Goal: Check status: Check status

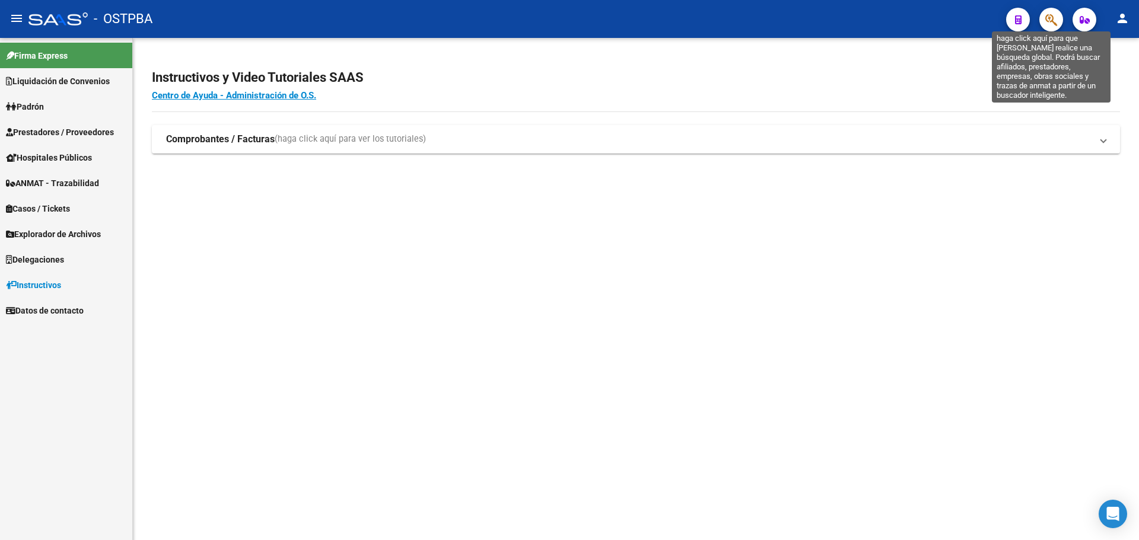
click at [1055, 18] on icon "button" at bounding box center [1051, 20] width 12 height 14
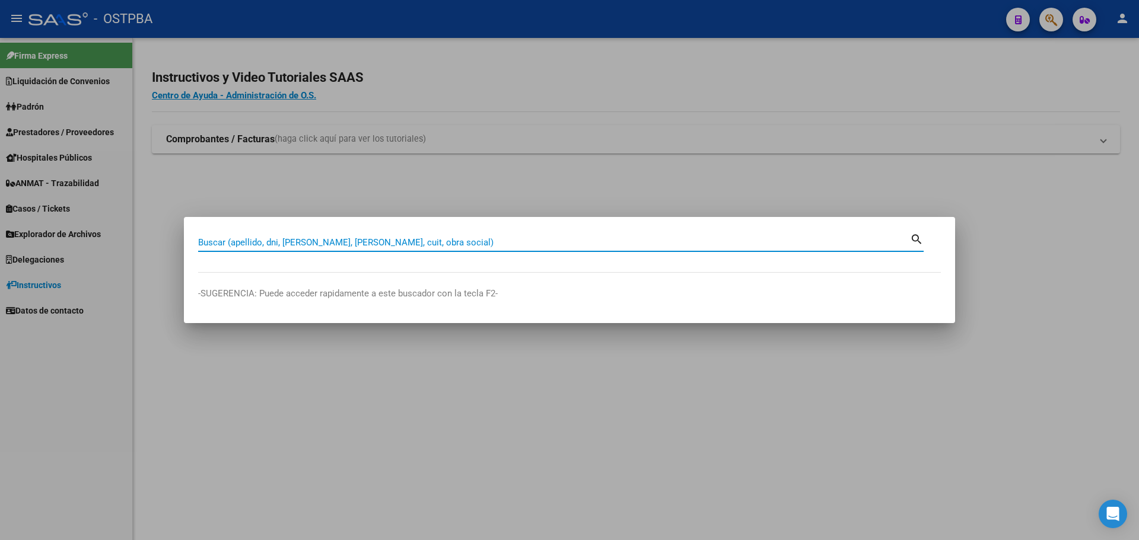
click at [427, 234] on div "Buscar (apellido, dni, [PERSON_NAME], [PERSON_NAME], cuit, obra social)" at bounding box center [554, 243] width 712 height 18
click at [425, 235] on div "Buscar (apellido, dni, [PERSON_NAME], [PERSON_NAME], cuit, obra social)" at bounding box center [554, 243] width 712 height 18
paste input "20-46110040-7"
click at [252, 243] on input "20-46110040-7" at bounding box center [554, 242] width 712 height 11
click at [253, 243] on input "20-46110040-7" at bounding box center [554, 242] width 712 height 11
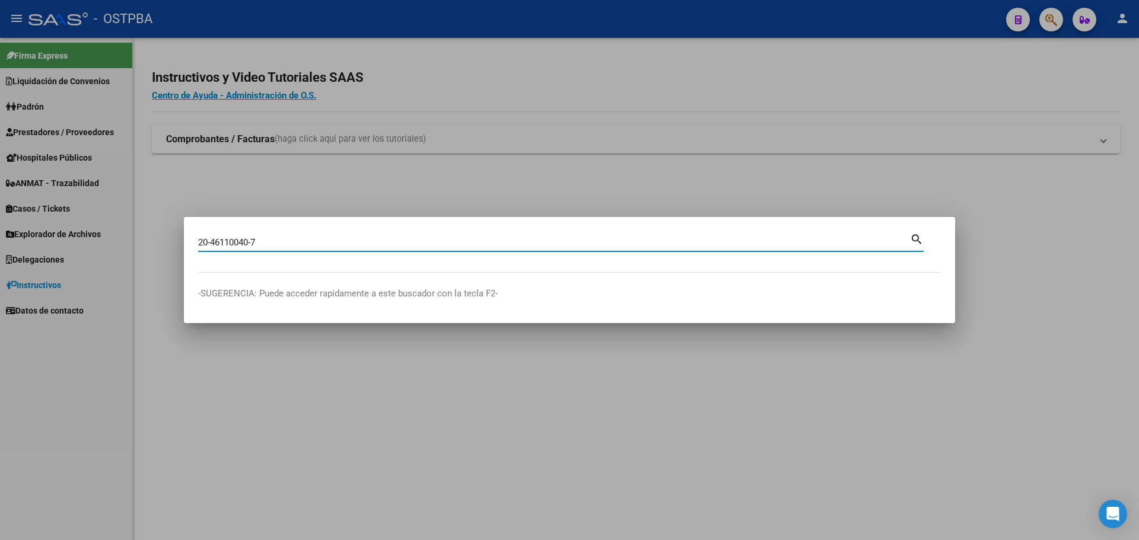
click at [254, 244] on input "20-46110040-7" at bounding box center [554, 242] width 712 height 11
click at [212, 243] on input "20-461100407" at bounding box center [554, 242] width 712 height 11
type input "20461100407"
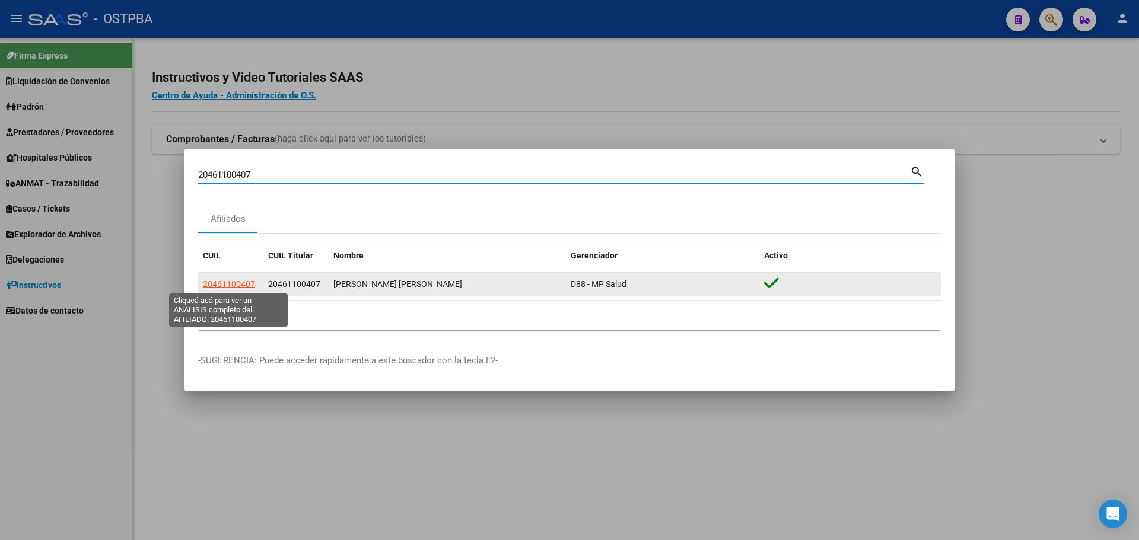
click at [233, 279] on span "20461100407" at bounding box center [229, 283] width 52 height 9
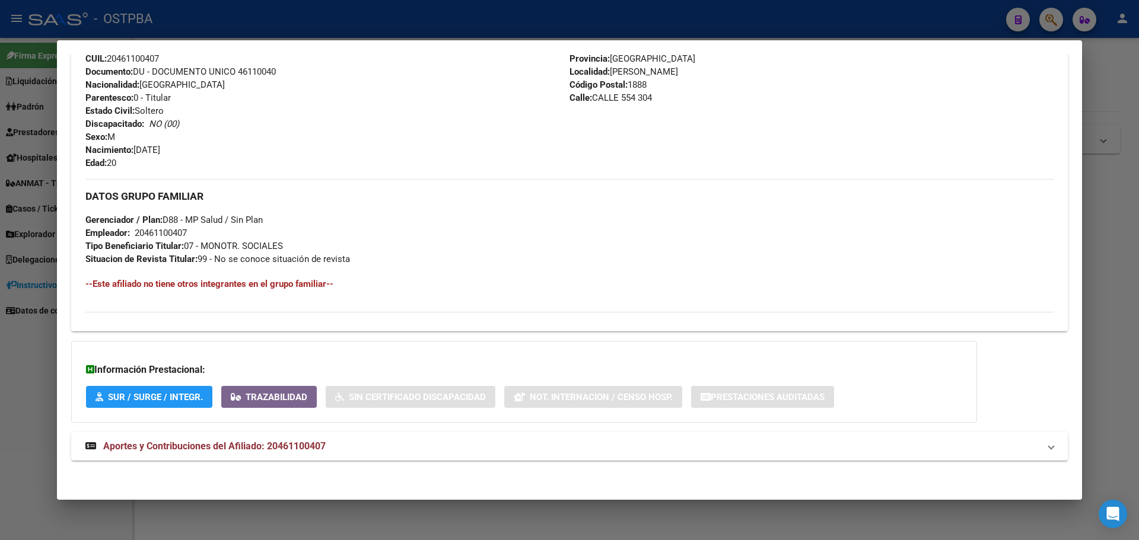
scroll to position [446, 0]
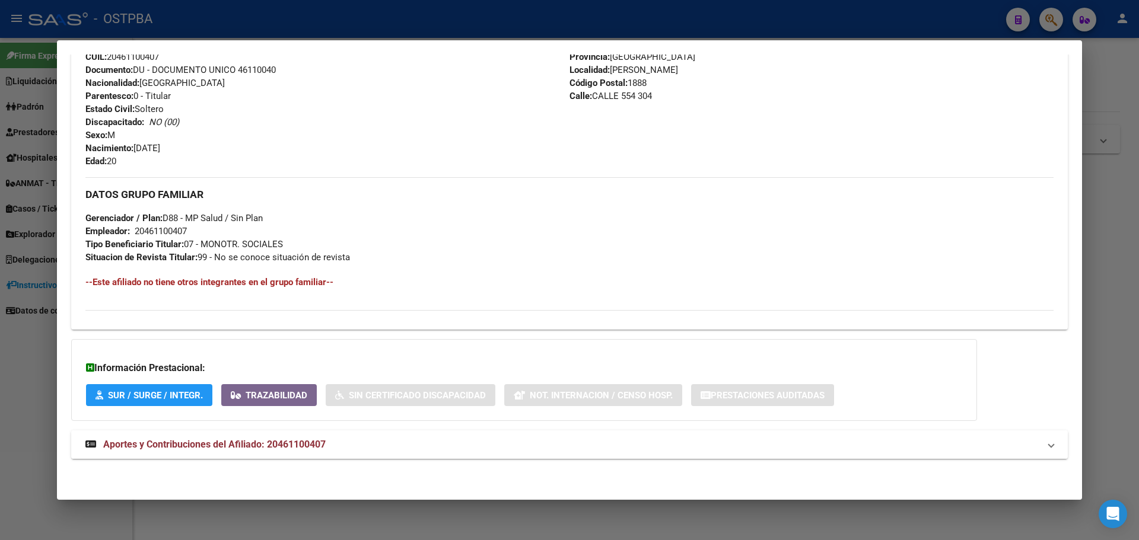
click at [229, 445] on span "Aportes y Contribuciones del Afiliado: 20461100407" at bounding box center [214, 444] width 222 height 11
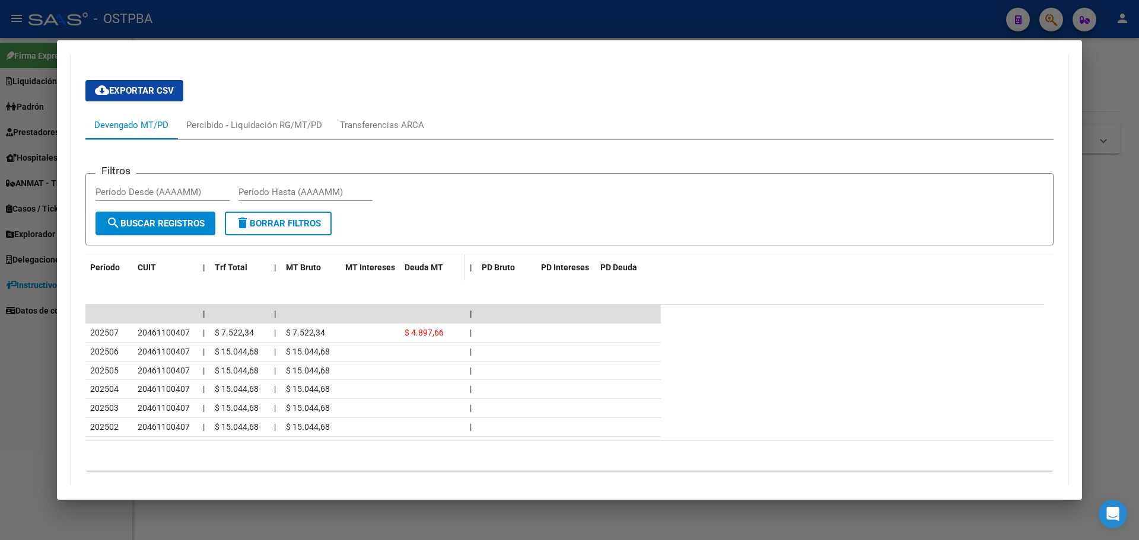
scroll to position [903, 0]
